Goal: Check status: Check status

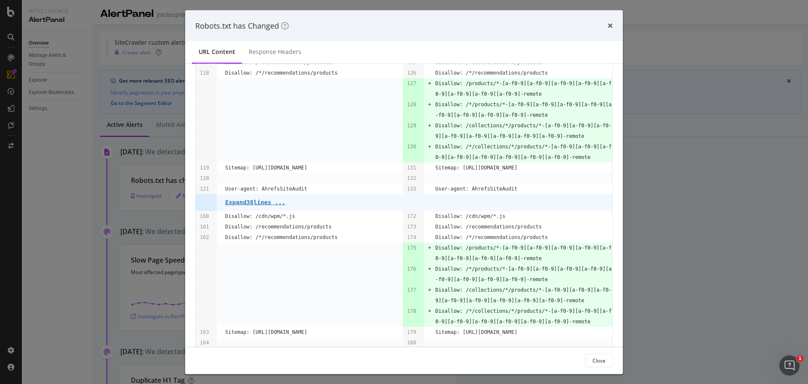
scroll to position [454, 0]
